Goal: Task Accomplishment & Management: Manage account settings

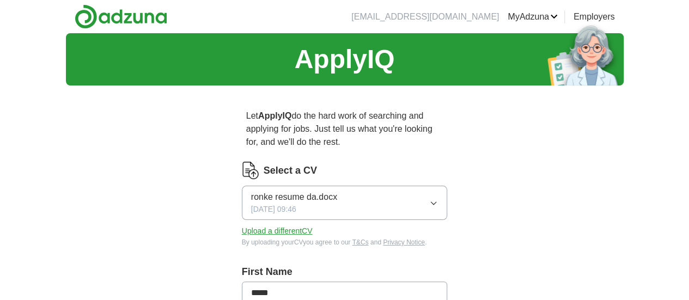
click at [0, 0] on link "ApplyIQ" at bounding box center [0, 0] width 0 height 0
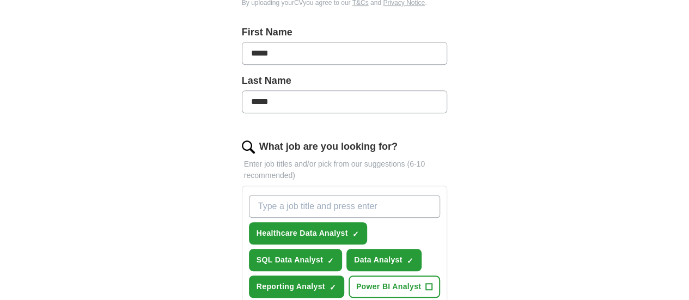
scroll to position [258, 0]
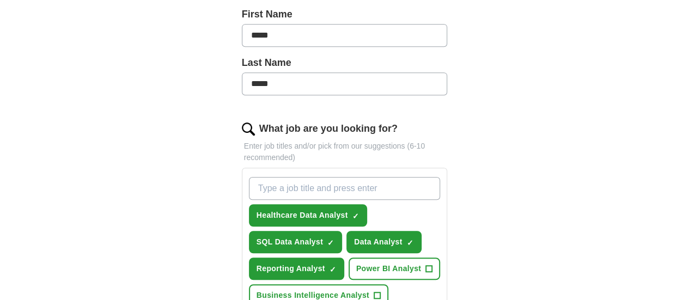
click at [264, 177] on input "What job are you looking for?" at bounding box center [345, 188] width 192 height 23
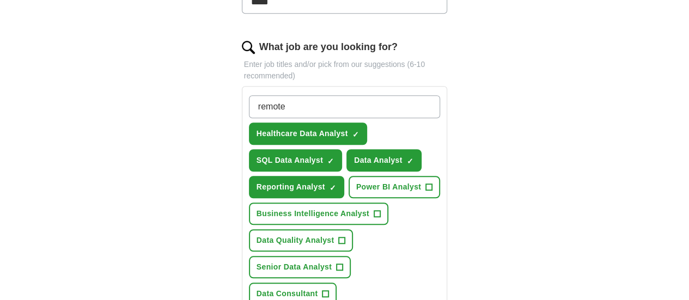
scroll to position [341, 0]
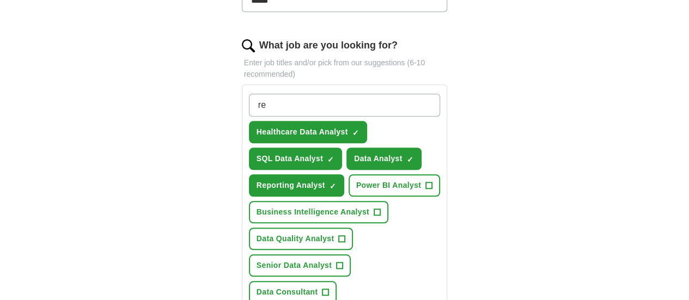
type input "r"
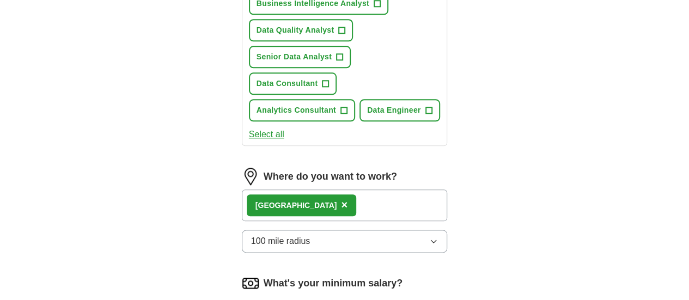
scroll to position [552, 0]
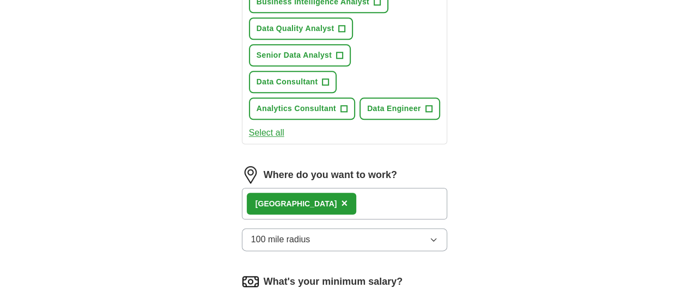
click at [323, 228] on button "100 mile radius" at bounding box center [345, 239] width 206 height 23
click at [272, 258] on div "Only in" at bounding box center [344, 264] width 187 height 13
click at [348, 228] on button "Only in" at bounding box center [345, 239] width 206 height 23
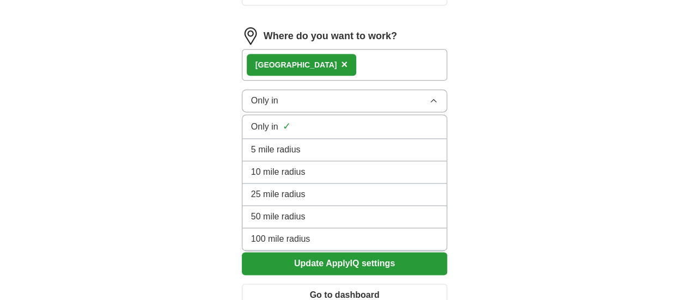
scroll to position [691, 0]
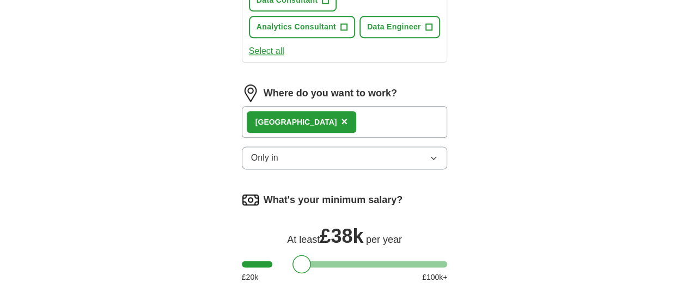
scroll to position [632, 0]
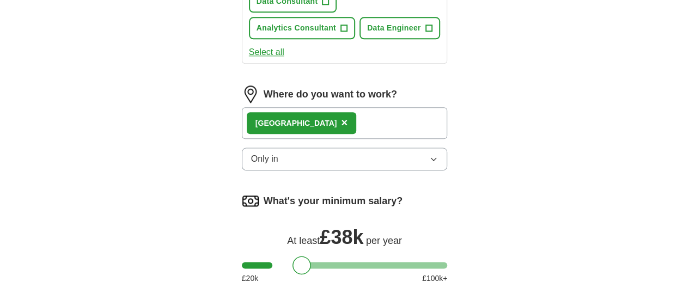
click at [341, 117] on span "×" at bounding box center [344, 123] width 7 height 12
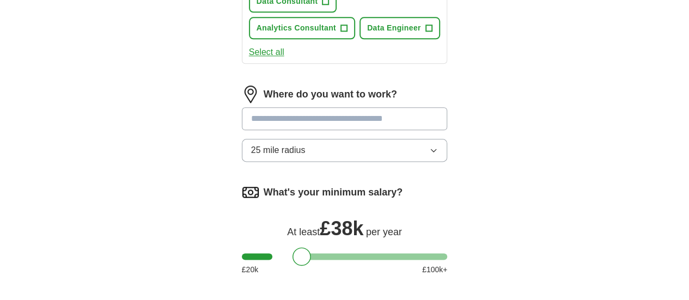
click at [268, 107] on input at bounding box center [345, 118] width 206 height 23
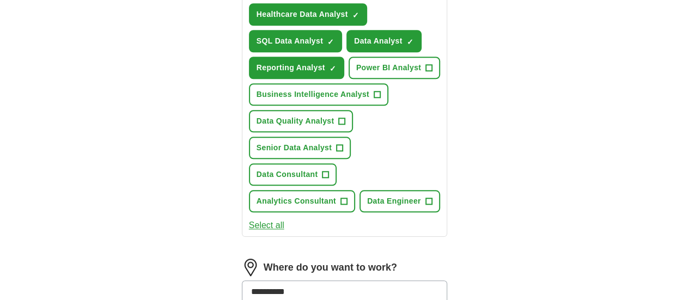
scroll to position [459, 0]
type input "*"
type input "****"
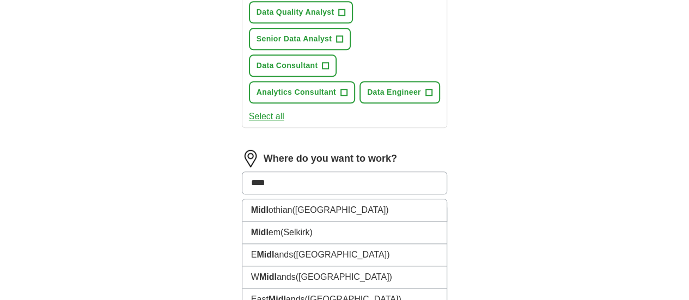
scroll to position [569, 0]
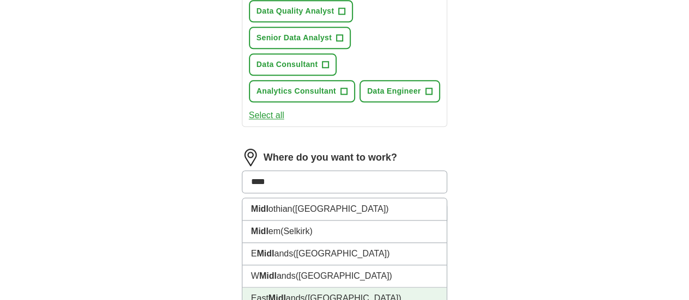
click at [271, 288] on li "East Midl ands ([GEOGRAPHIC_DATA])" at bounding box center [345, 299] width 205 height 22
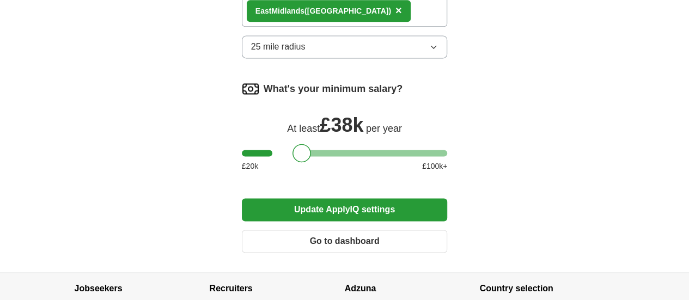
scroll to position [744, 0]
click at [344, 198] on button "Update ApplyIQ settings" at bounding box center [345, 209] width 206 height 23
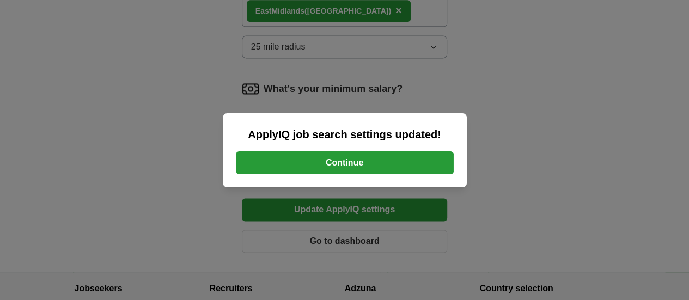
click at [342, 162] on button "Continue" at bounding box center [345, 163] width 218 height 23
